Goal: Task Accomplishment & Management: Use online tool/utility

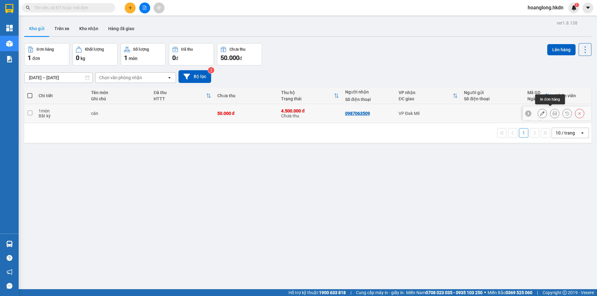
click at [552, 113] on icon at bounding box center [554, 113] width 4 height 4
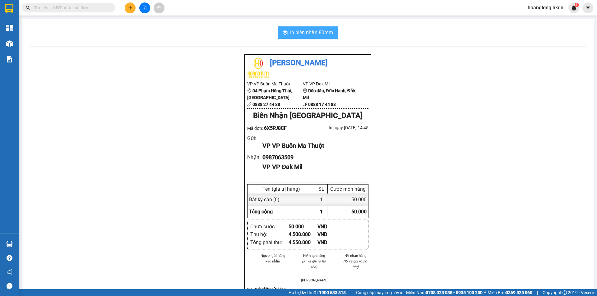
click at [297, 28] on button "In biên nhận 80mm" at bounding box center [308, 32] width 60 height 12
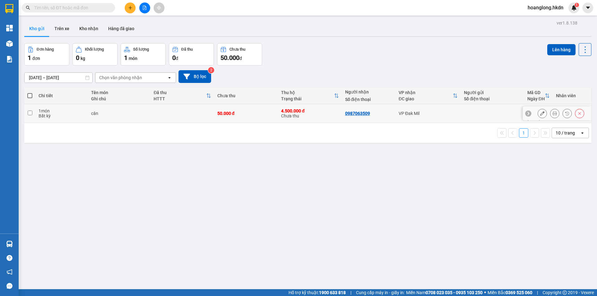
click at [552, 112] on icon at bounding box center [554, 113] width 4 height 4
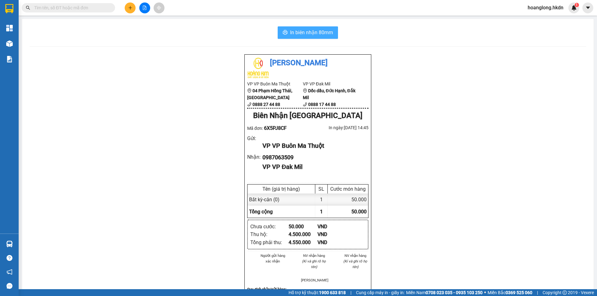
click at [322, 32] on span "In biên nhận 80mm" at bounding box center [311, 33] width 43 height 8
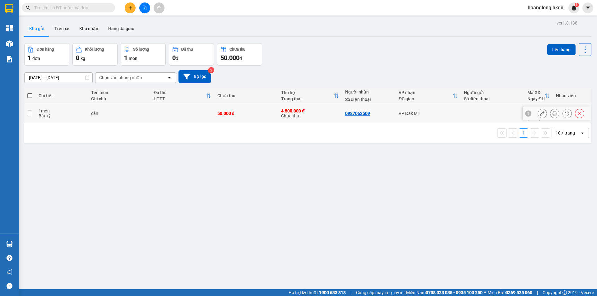
click at [552, 111] on icon at bounding box center [554, 113] width 4 height 4
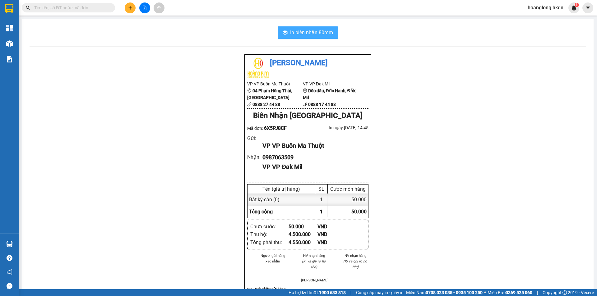
click at [306, 34] on span "In biên nhận 80mm" at bounding box center [311, 33] width 43 height 8
